Goal: Information Seeking & Learning: Find specific fact

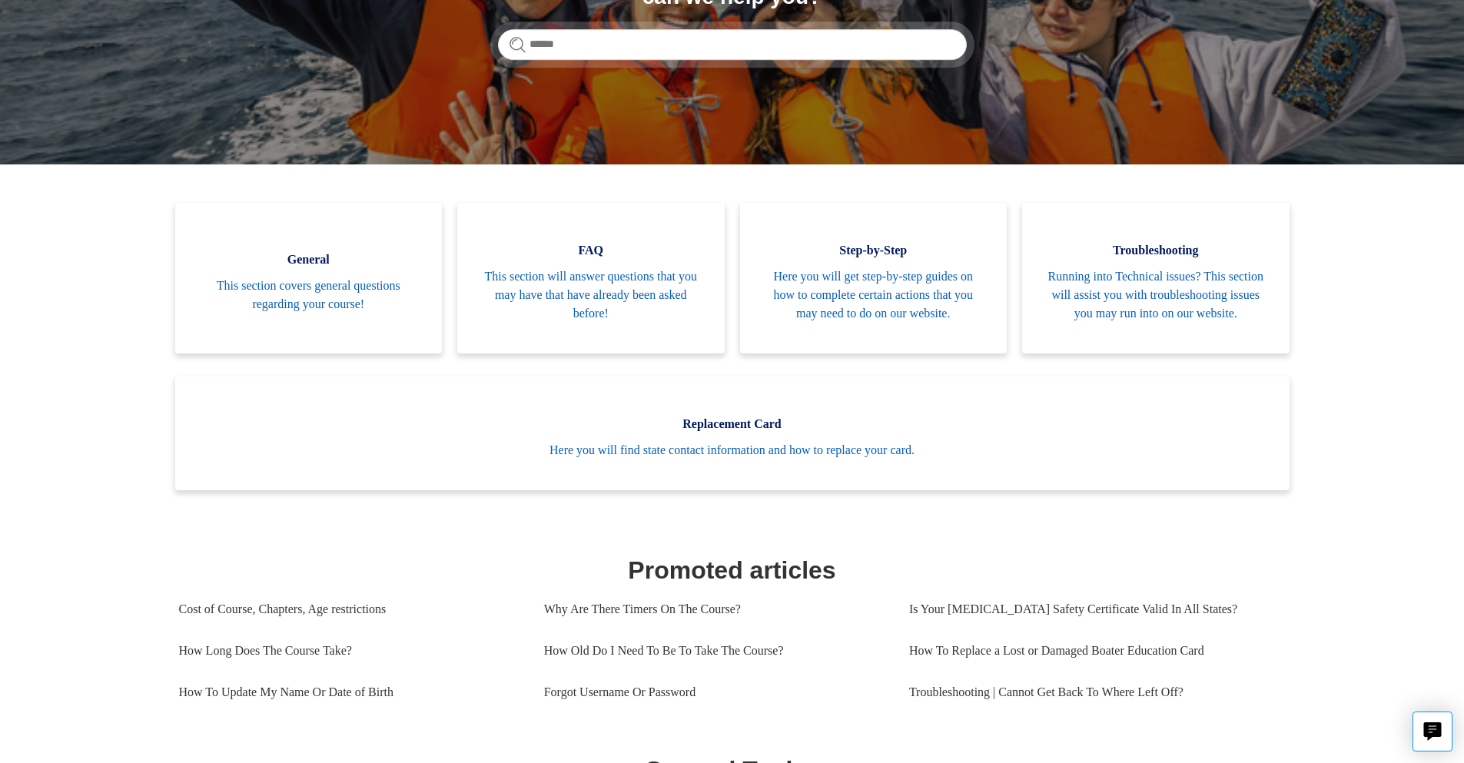
scroll to position [231, 0]
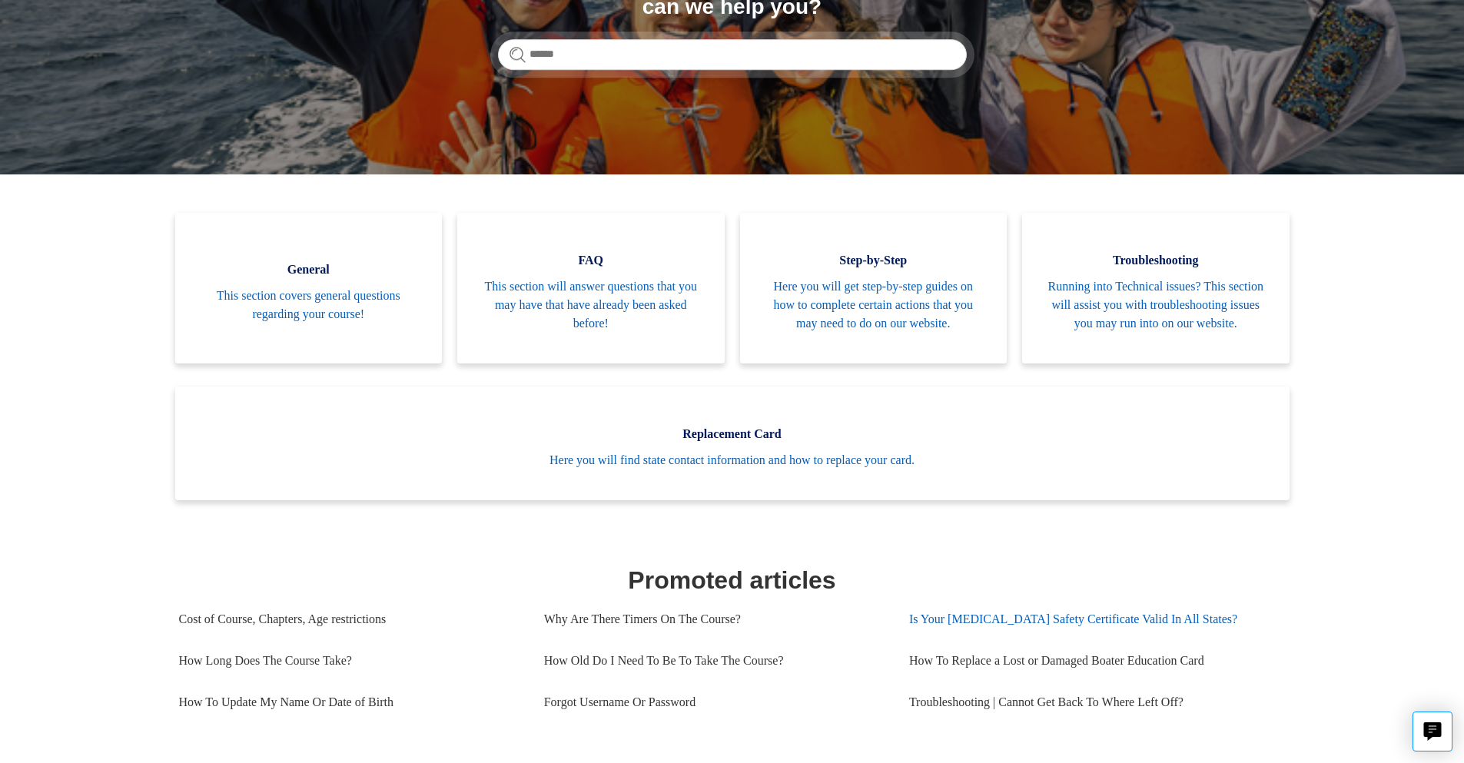
click at [975, 640] on link "Is Your [MEDICAL_DATA] Safety Certificate Valid In All States?" at bounding box center [1091, 620] width 365 height 42
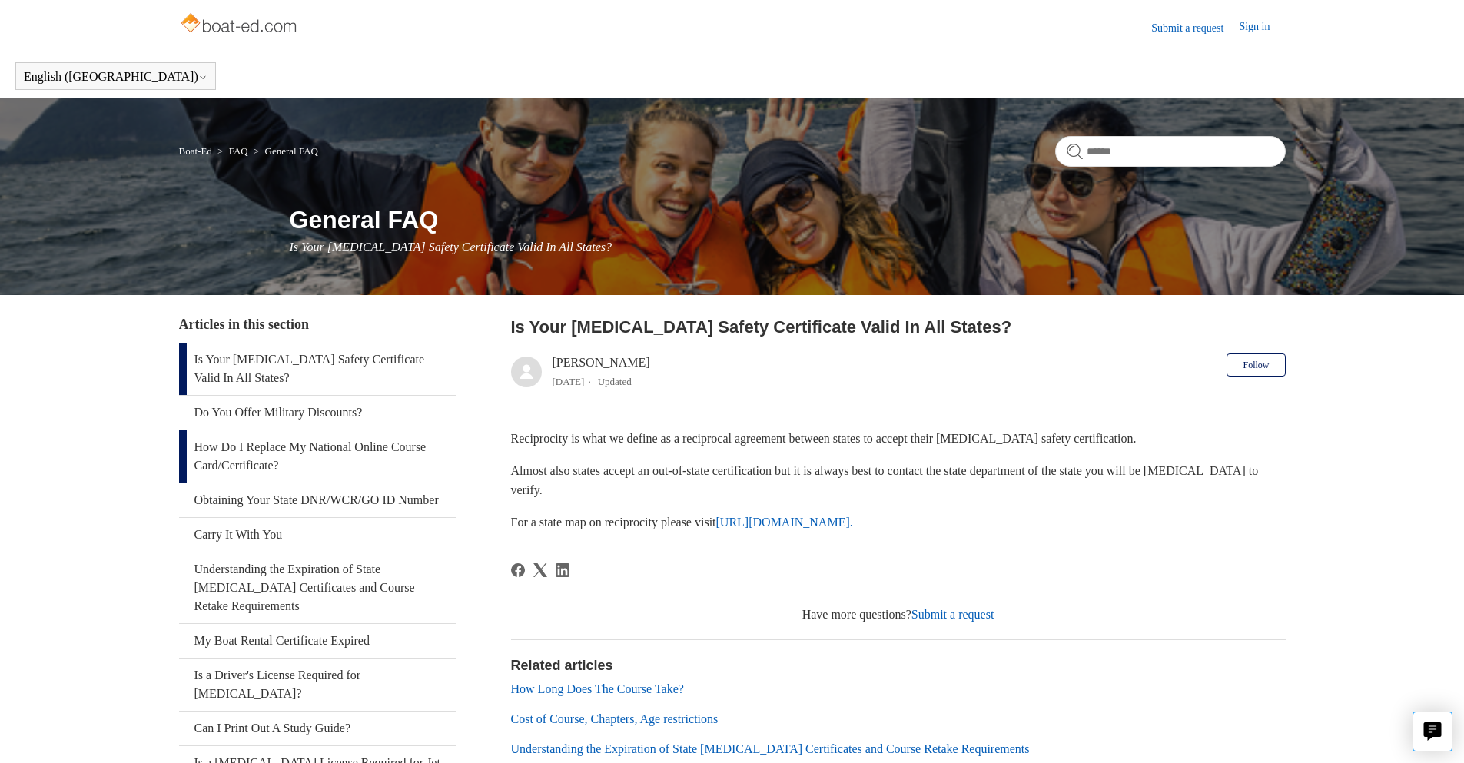
click at [320, 449] on link "How Do I Replace My National Online Course Card/Certificate?" at bounding box center [317, 456] width 277 height 52
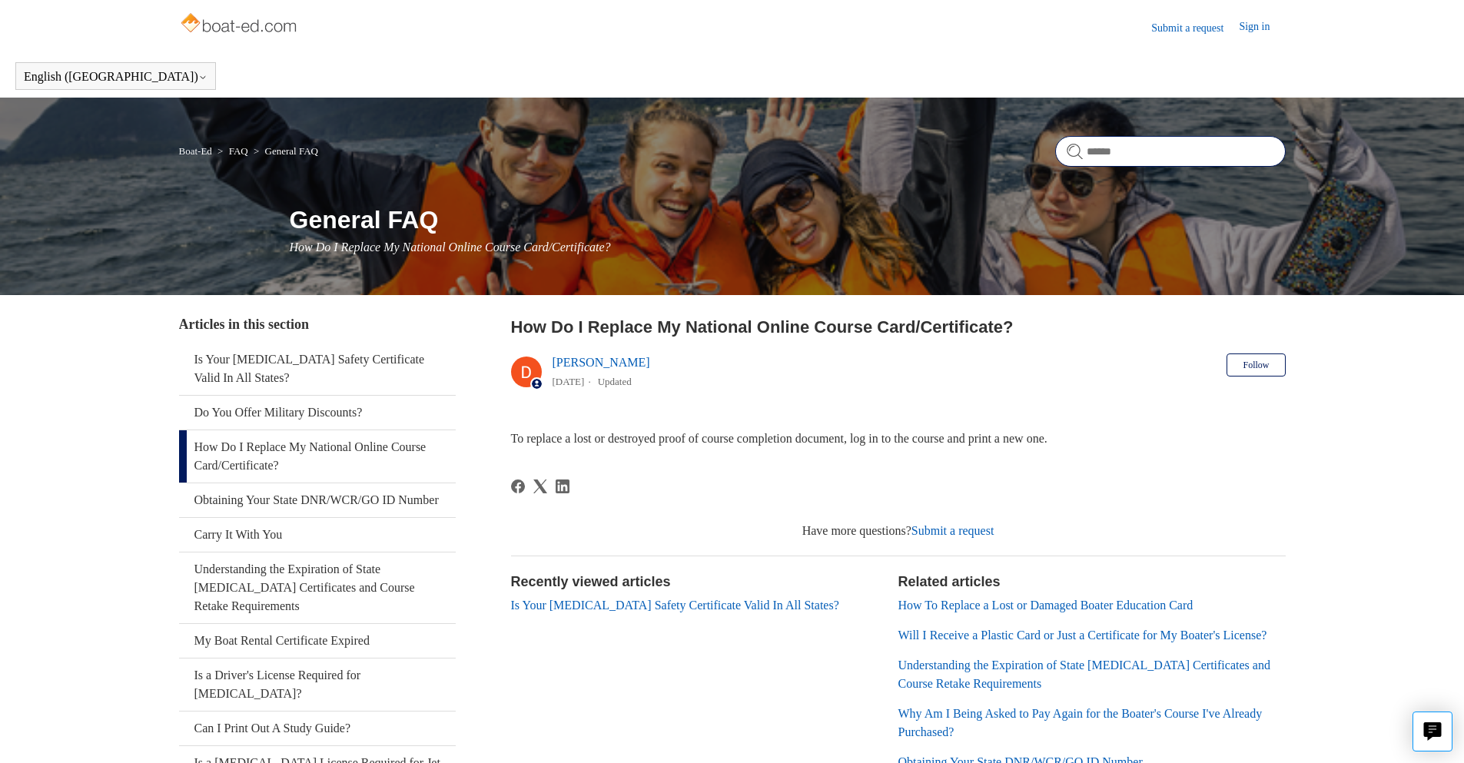
click at [1105, 151] on input "Search" at bounding box center [1170, 151] width 231 height 31
type input "*"
type input "**********"
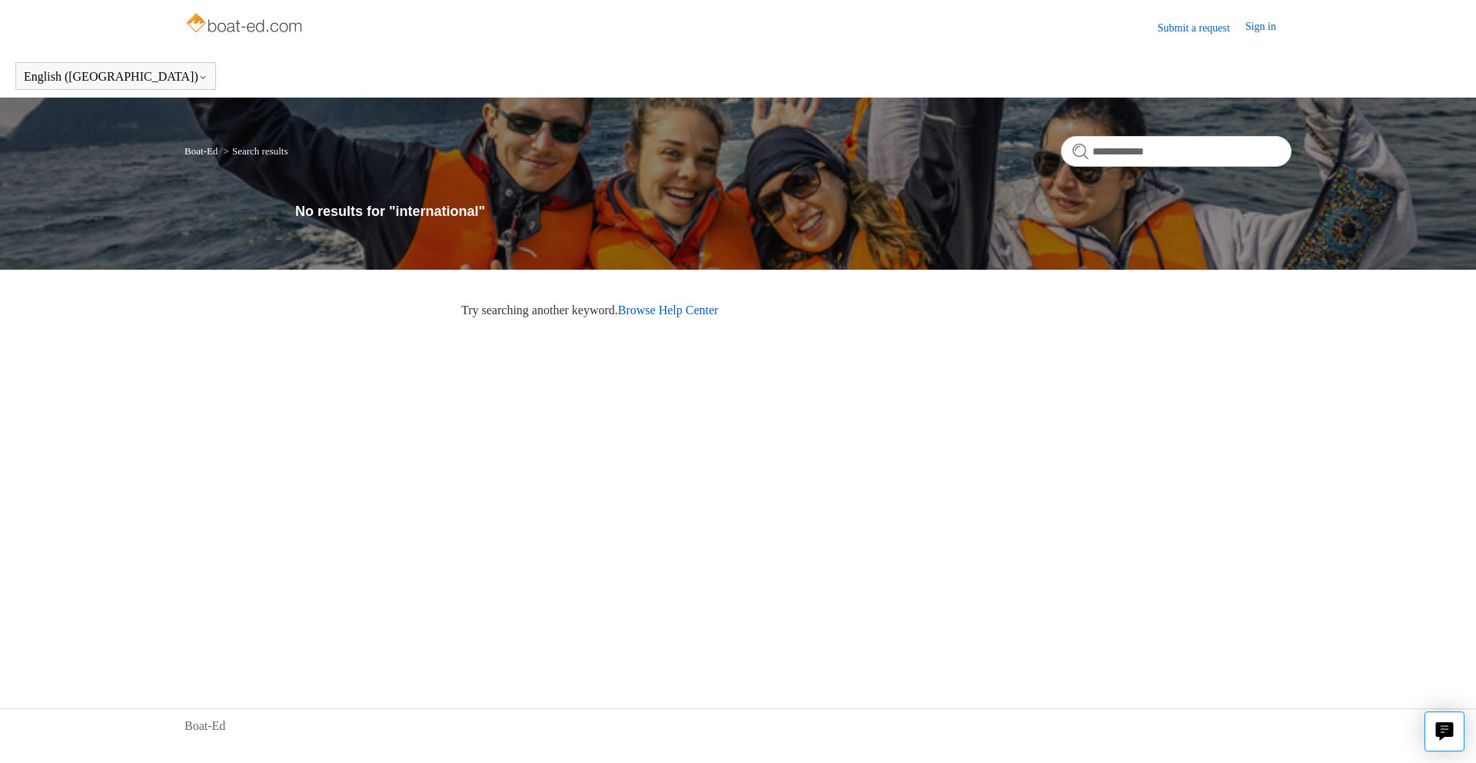
click at [670, 305] on link "Browse Help Center" at bounding box center [668, 310] width 101 height 13
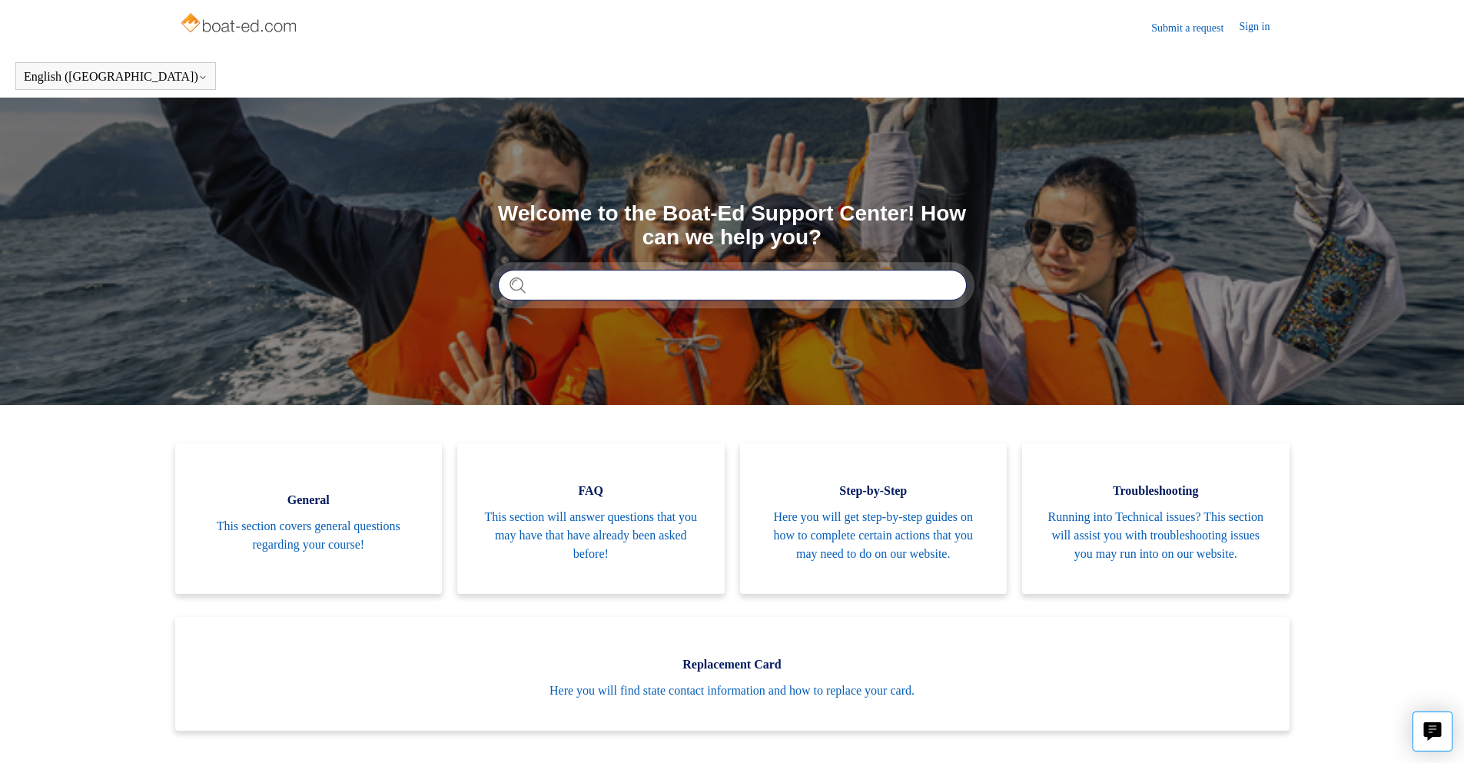
click at [560, 284] on input "Search" at bounding box center [732, 285] width 469 height 31
type input "*"
type input "******"
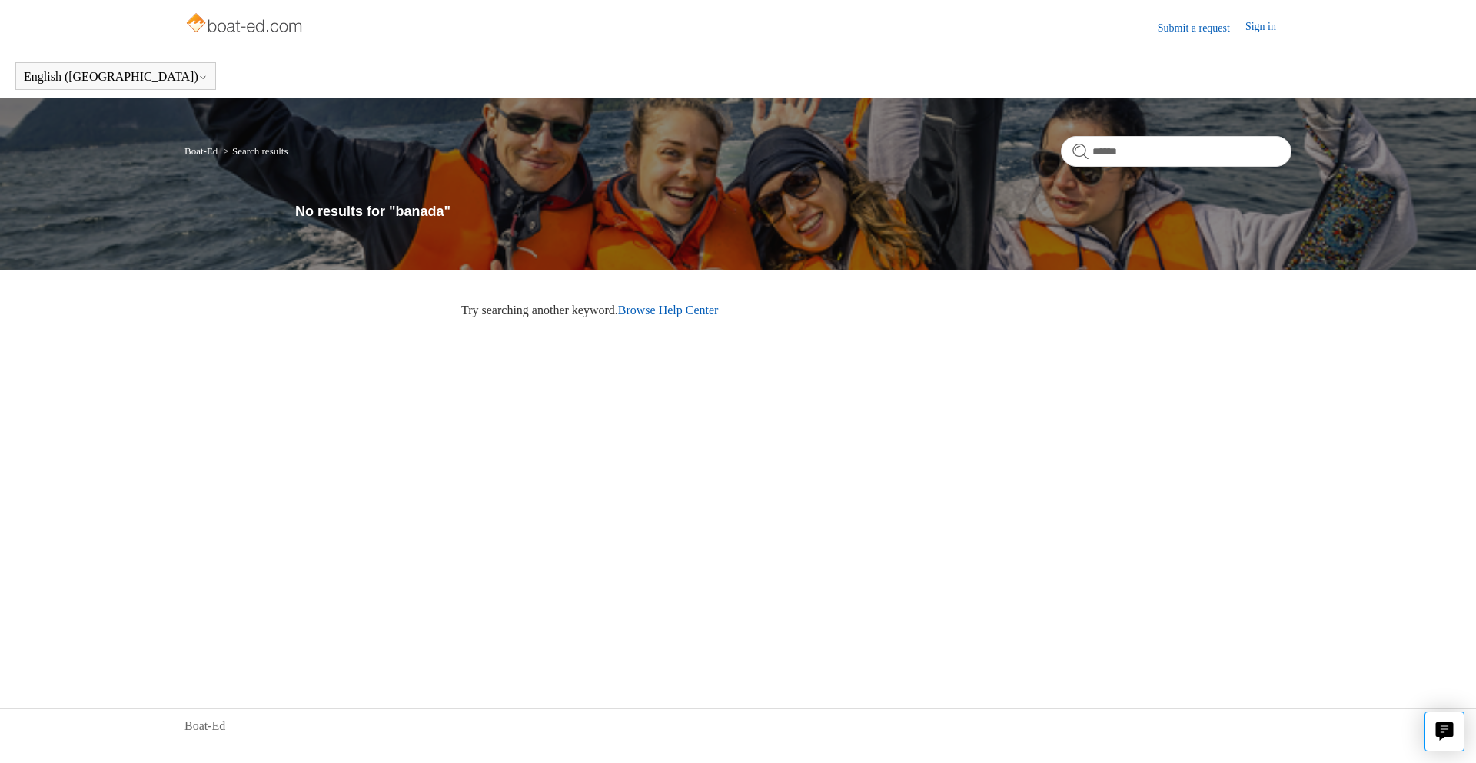
click at [662, 305] on link "Browse Help Center" at bounding box center [668, 310] width 101 height 13
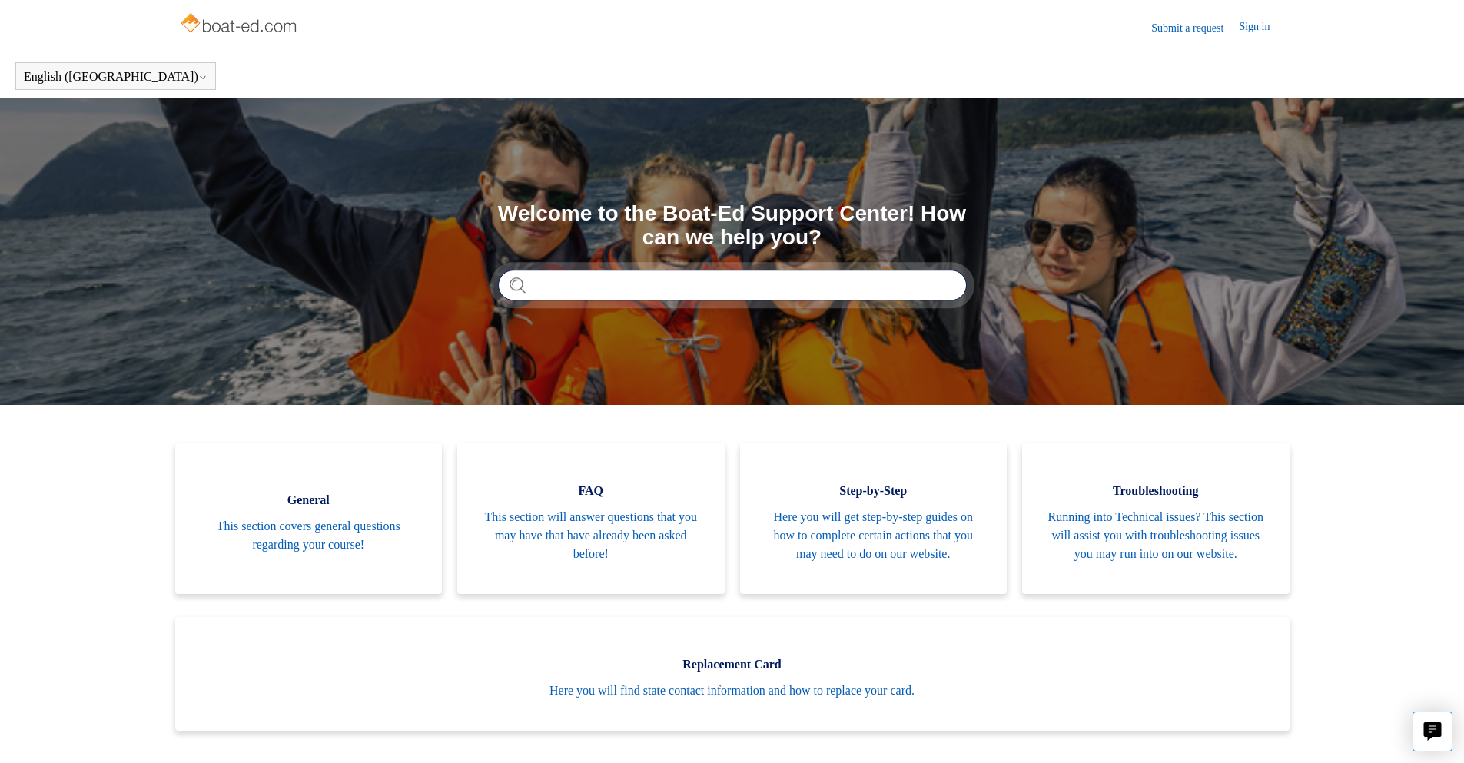
click at [585, 290] on input "Search" at bounding box center [732, 285] width 469 height 31
type input "******"
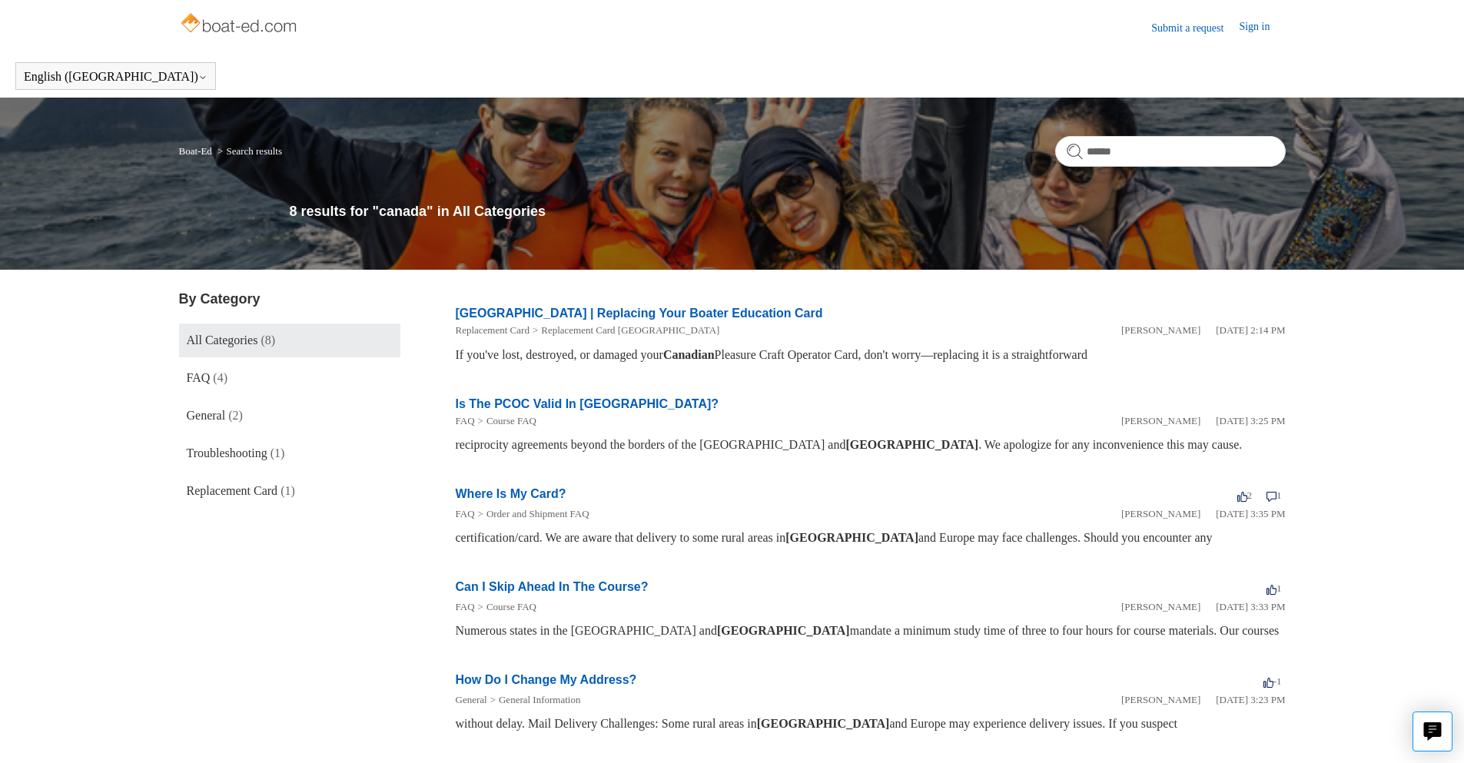
click at [563, 406] on link "Is The PCOC Valid In [GEOGRAPHIC_DATA]?" at bounding box center [588, 403] width 264 height 13
click at [245, 30] on img at bounding box center [240, 24] width 122 height 31
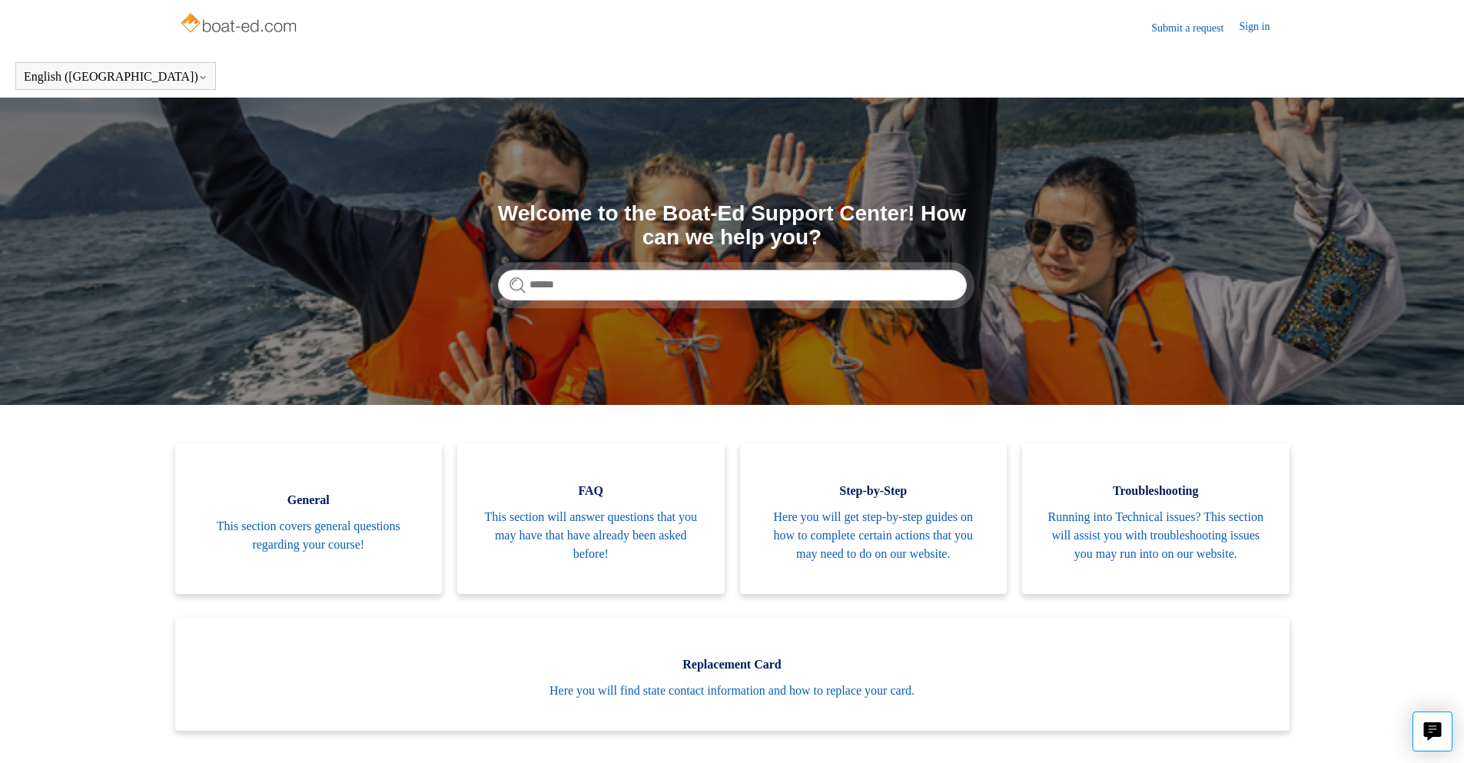
click at [245, 30] on img at bounding box center [240, 24] width 122 height 31
